Goal: Transaction & Acquisition: Purchase product/service

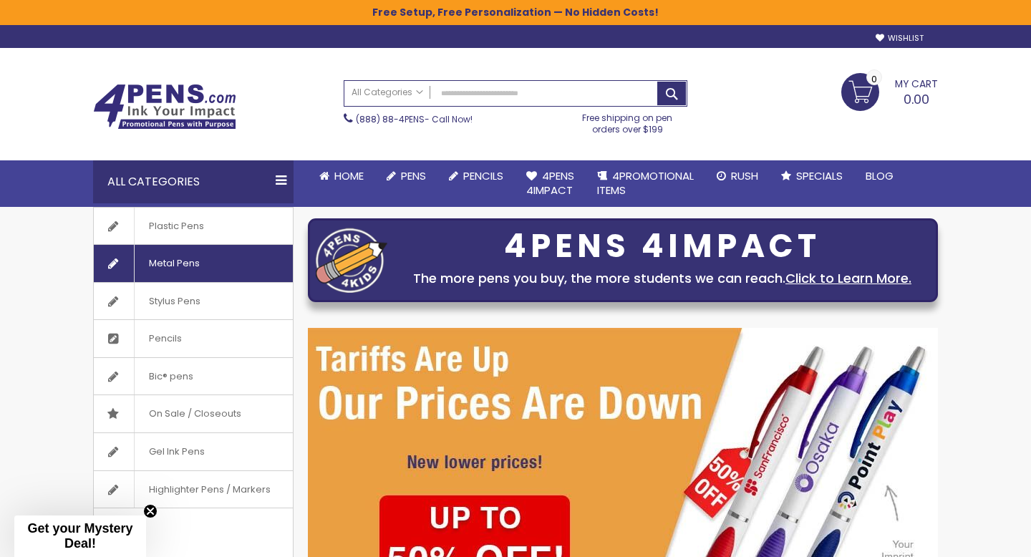
click at [210, 261] on span "Metal Pens" at bounding box center [174, 263] width 80 height 37
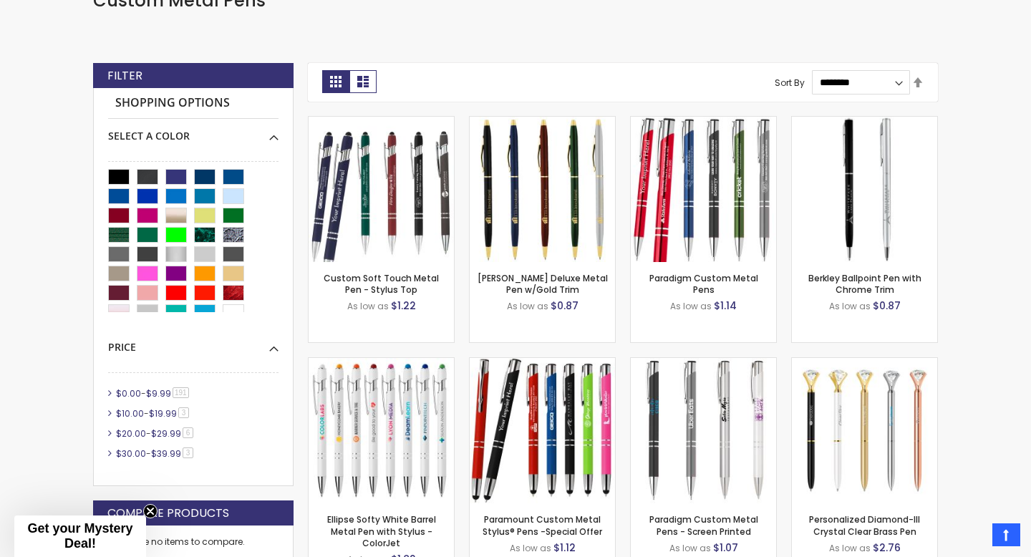
scroll to position [409, 0]
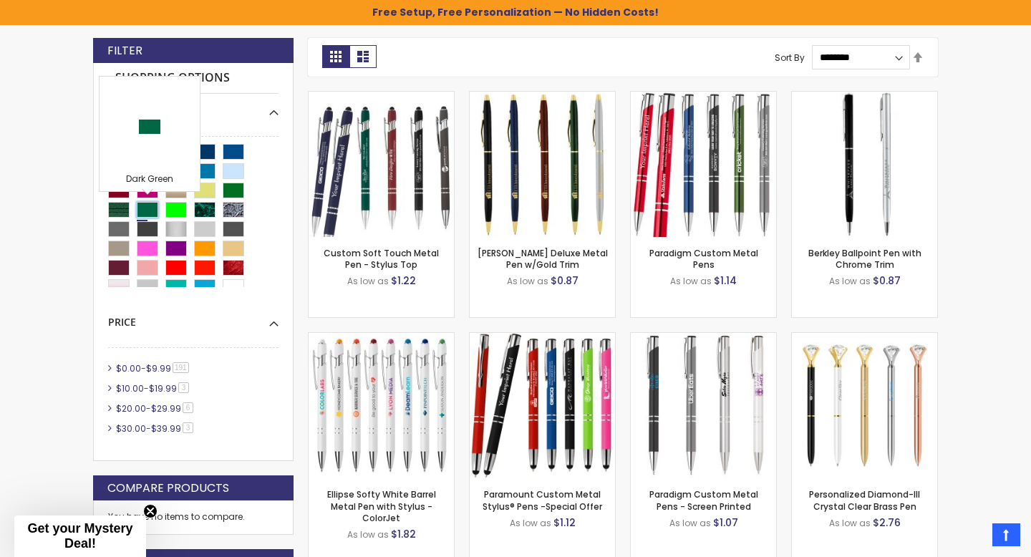
click at [153, 211] on div "Dark Green" at bounding box center [147, 210] width 21 height 16
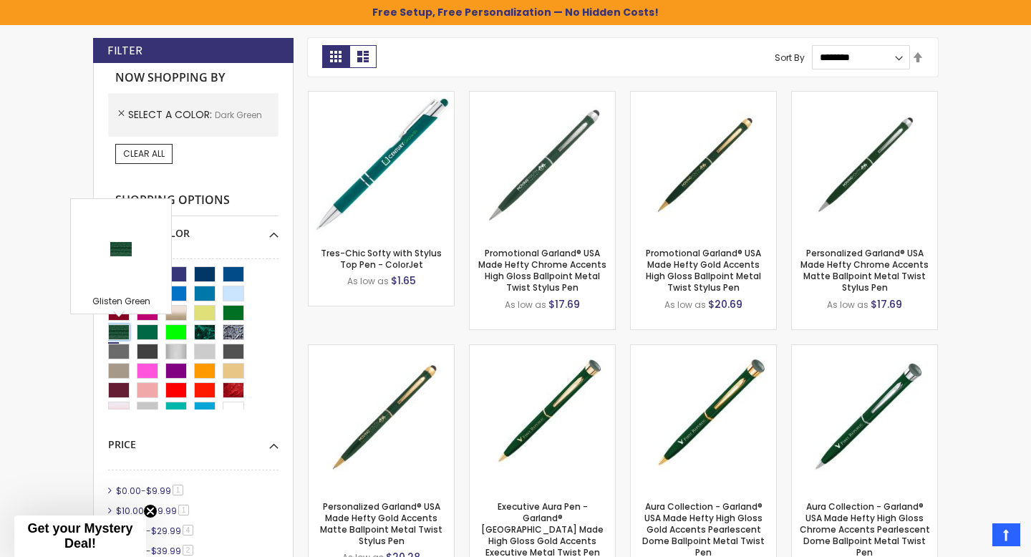
click at [124, 329] on div "Glisten Green" at bounding box center [118, 332] width 21 height 16
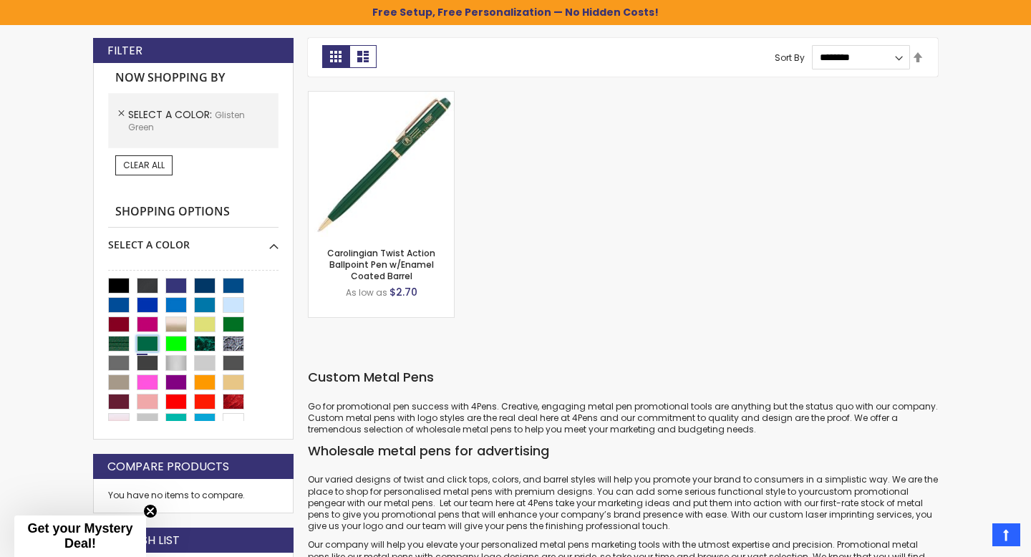
click at [143, 336] on div "Dark Green" at bounding box center [147, 344] width 21 height 16
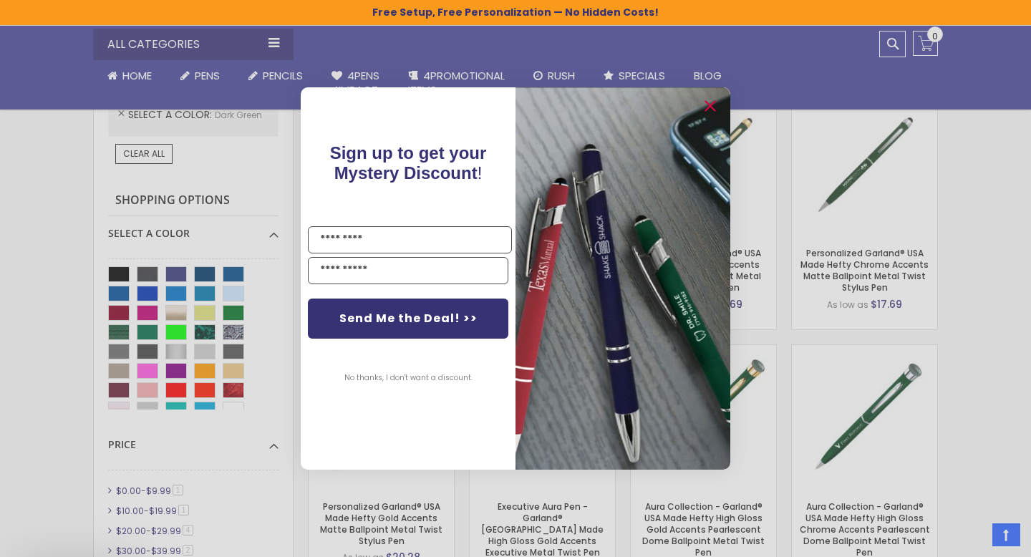
scroll to position [609, 0]
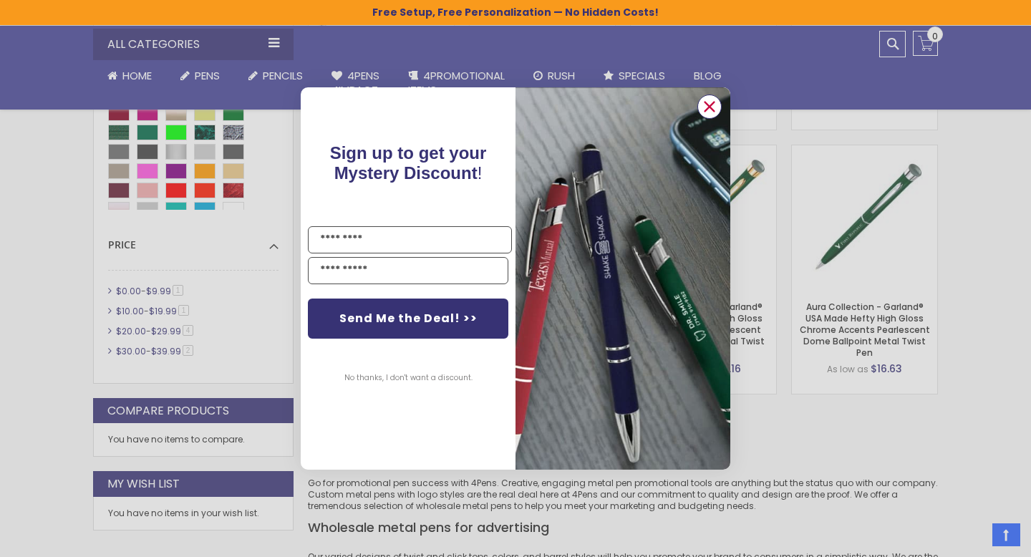
click at [705, 109] on circle "Close dialog" at bounding box center [709, 106] width 21 height 21
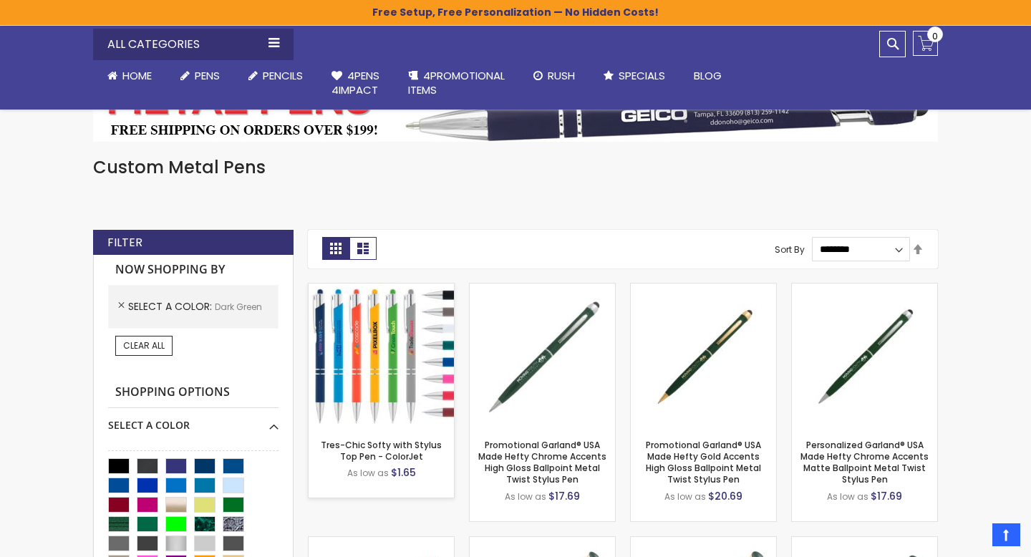
scroll to position [219, 0]
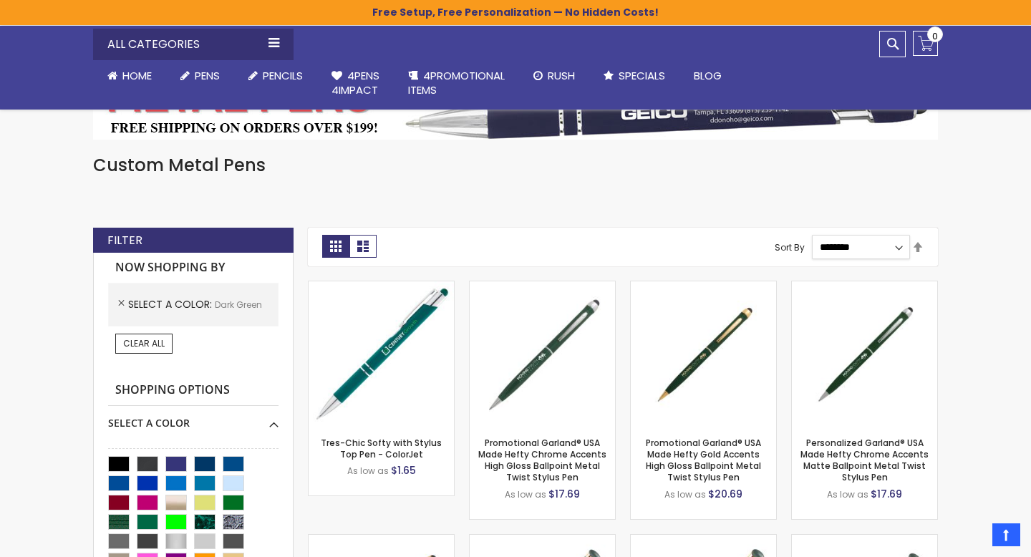
click at [890, 243] on select "**********" at bounding box center [861, 247] width 99 height 24
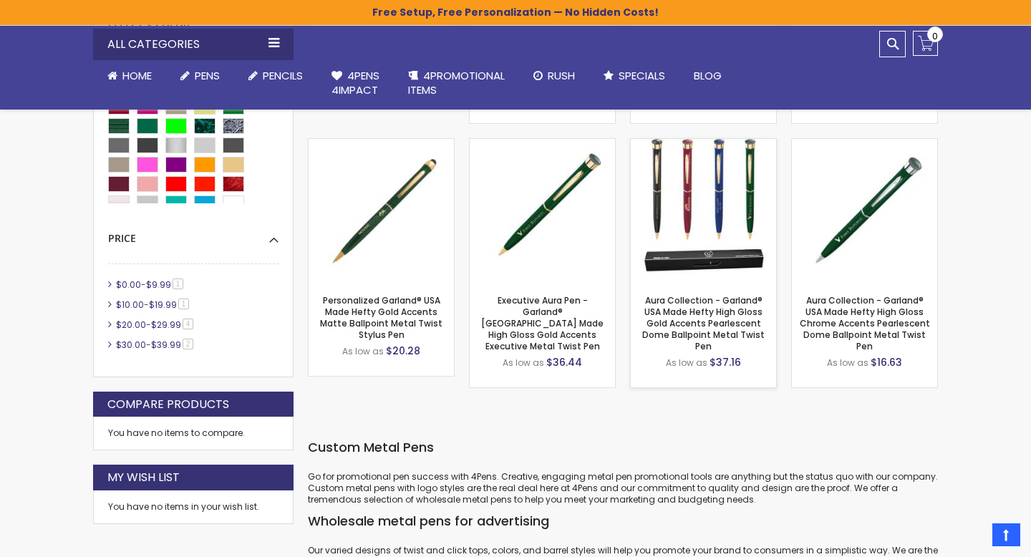
scroll to position [616, 0]
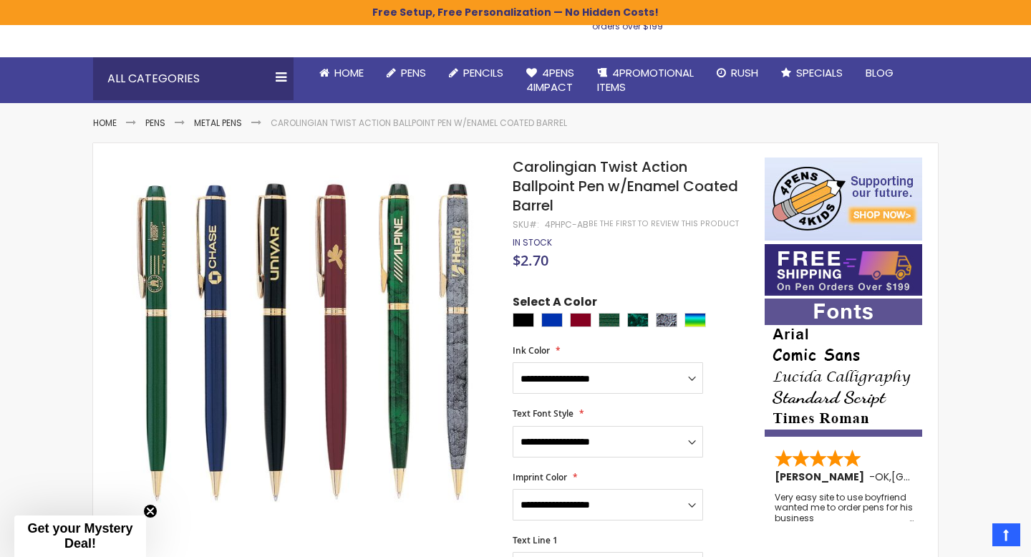
scroll to position [92, 0]
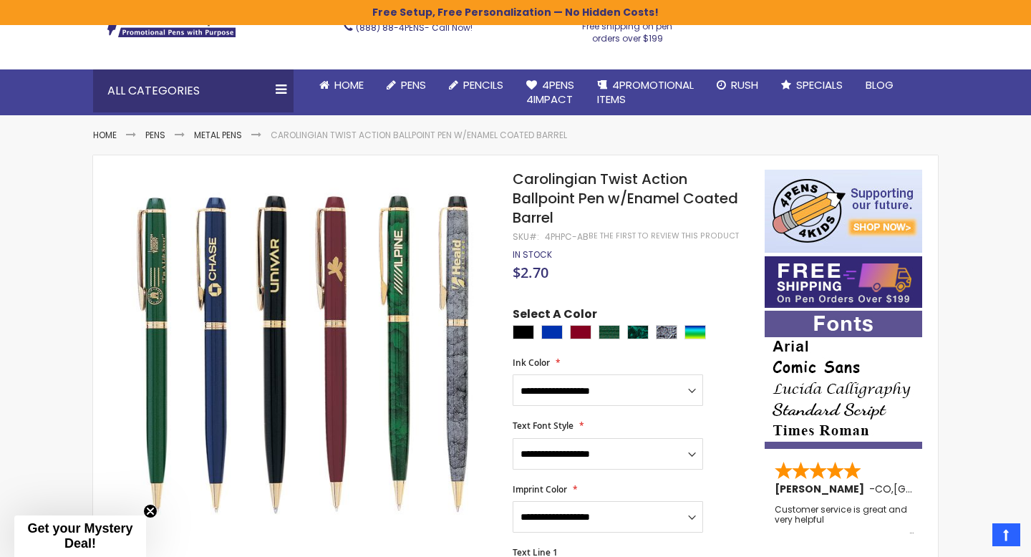
click at [640, 324] on div "Select A Color" at bounding box center [632, 325] width 238 height 37
click at [641, 332] on div "Marble Green" at bounding box center [637, 332] width 21 height 14
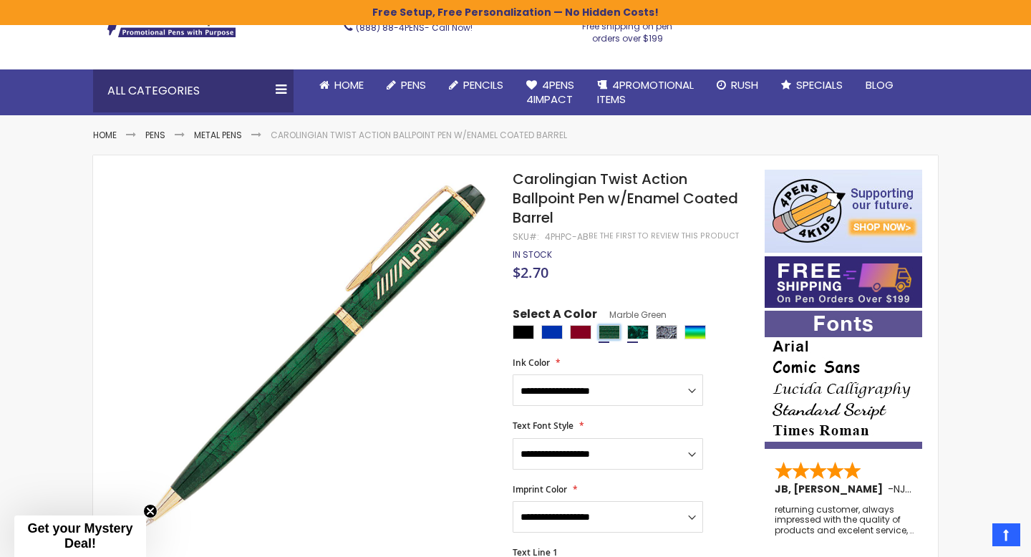
click at [611, 337] on div "Glisten Green" at bounding box center [609, 332] width 21 height 14
type input "****"
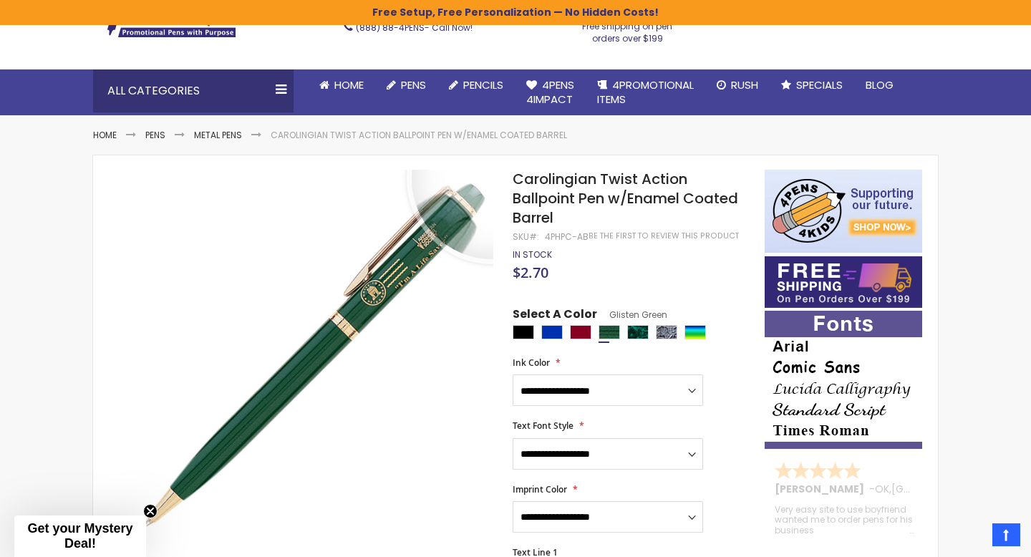
click at [564, 220] on h1 "Carolingian Twist Action Ballpoint Pen w/Enamel Coated Barrel" at bounding box center [632, 199] width 238 height 58
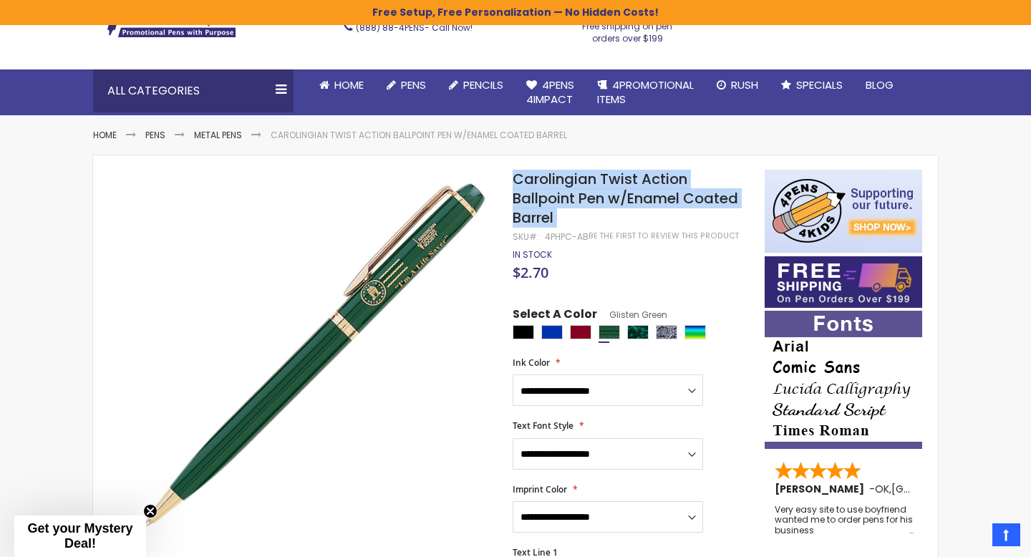
drag, startPoint x: 564, startPoint y: 219, endPoint x: 493, endPoint y: 183, distance: 79.8
copy div "Skip to the end of the images gallery Skip to the beginning of the images galle…"
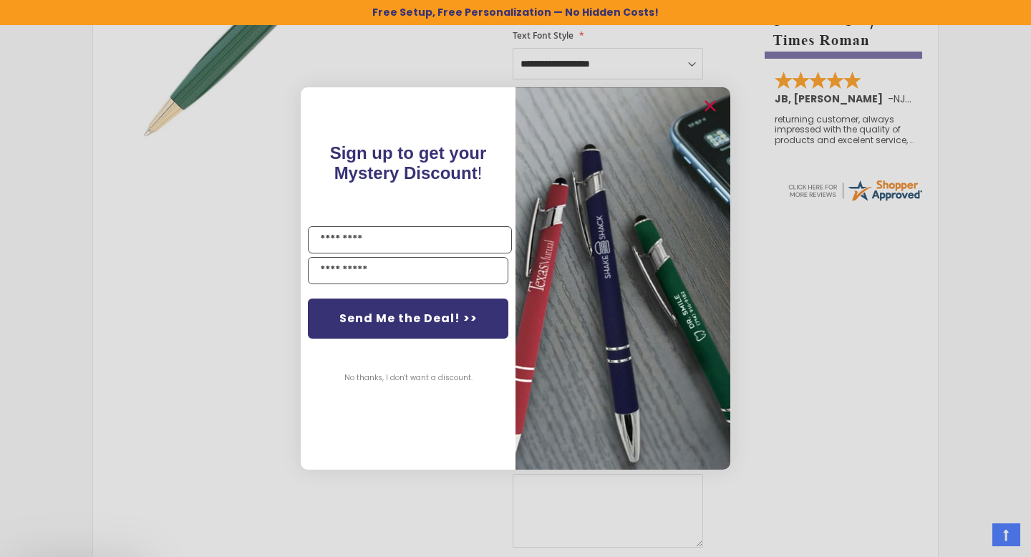
scroll to position [491, 0]
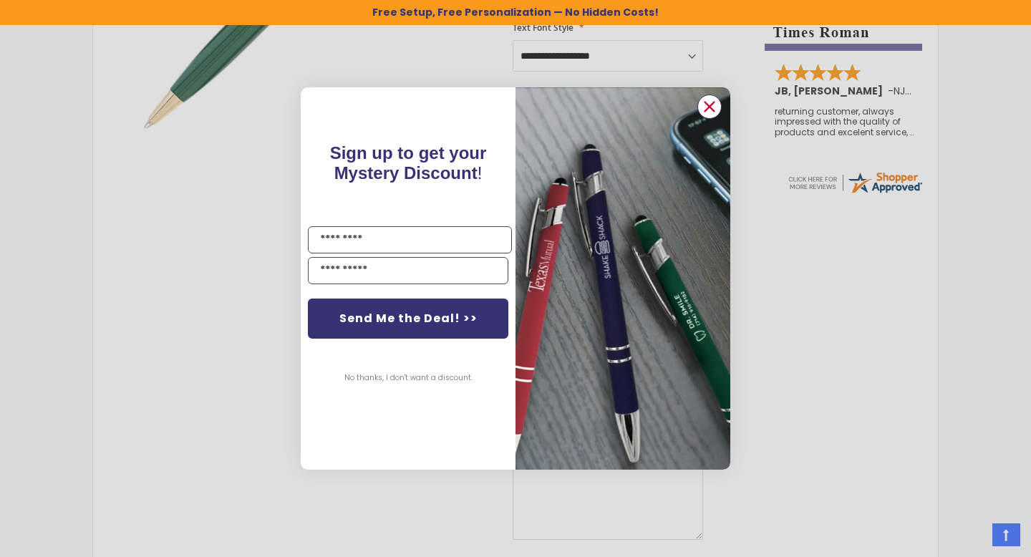
click at [712, 113] on circle "Close dialog" at bounding box center [709, 106] width 21 height 21
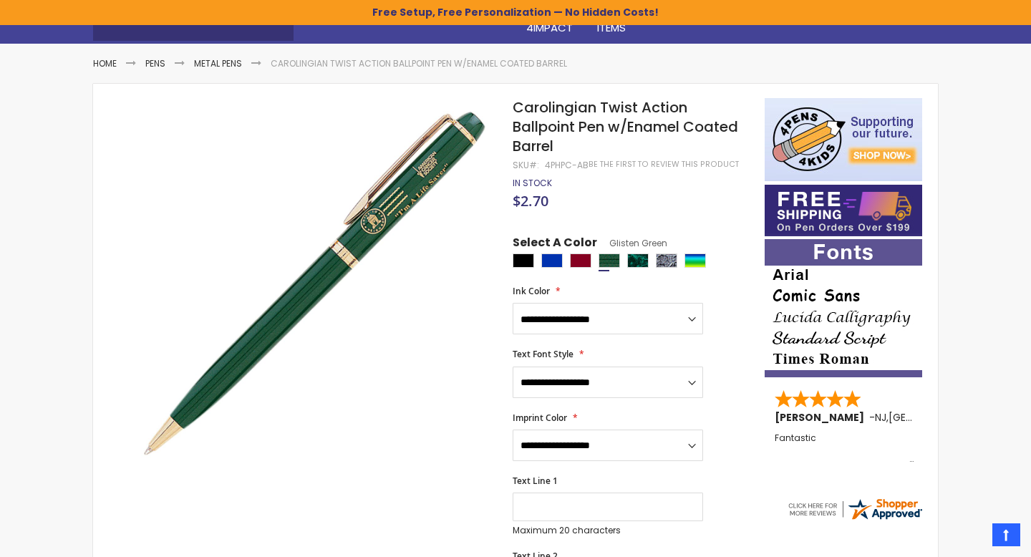
scroll to position [169, 0]
